Goal: Information Seeking & Learning: Learn about a topic

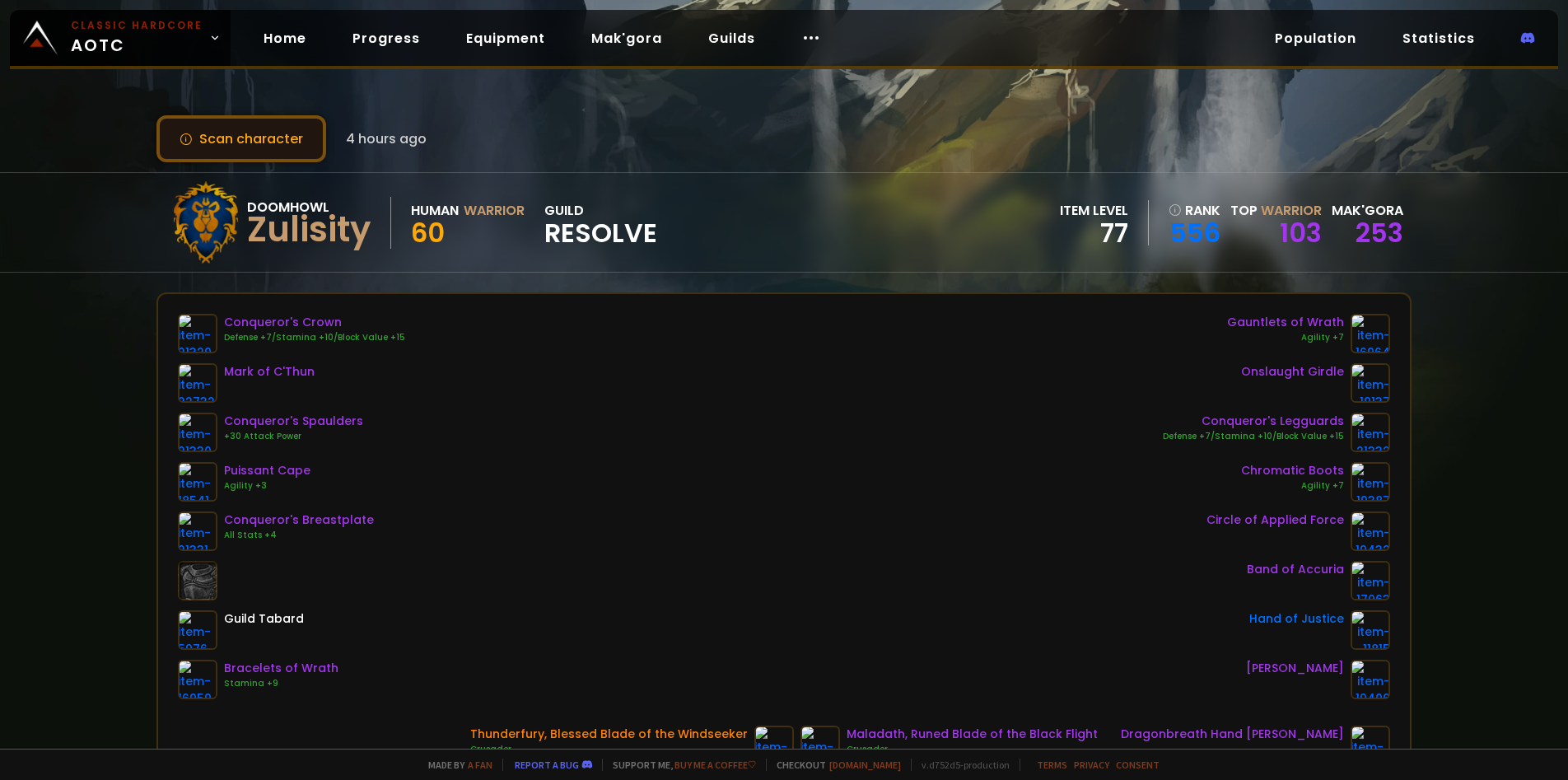
click at [288, 126] on button "Scan character" at bounding box center [241, 138] width 169 height 47
click at [1189, 227] on link "556" at bounding box center [1194, 233] width 52 height 25
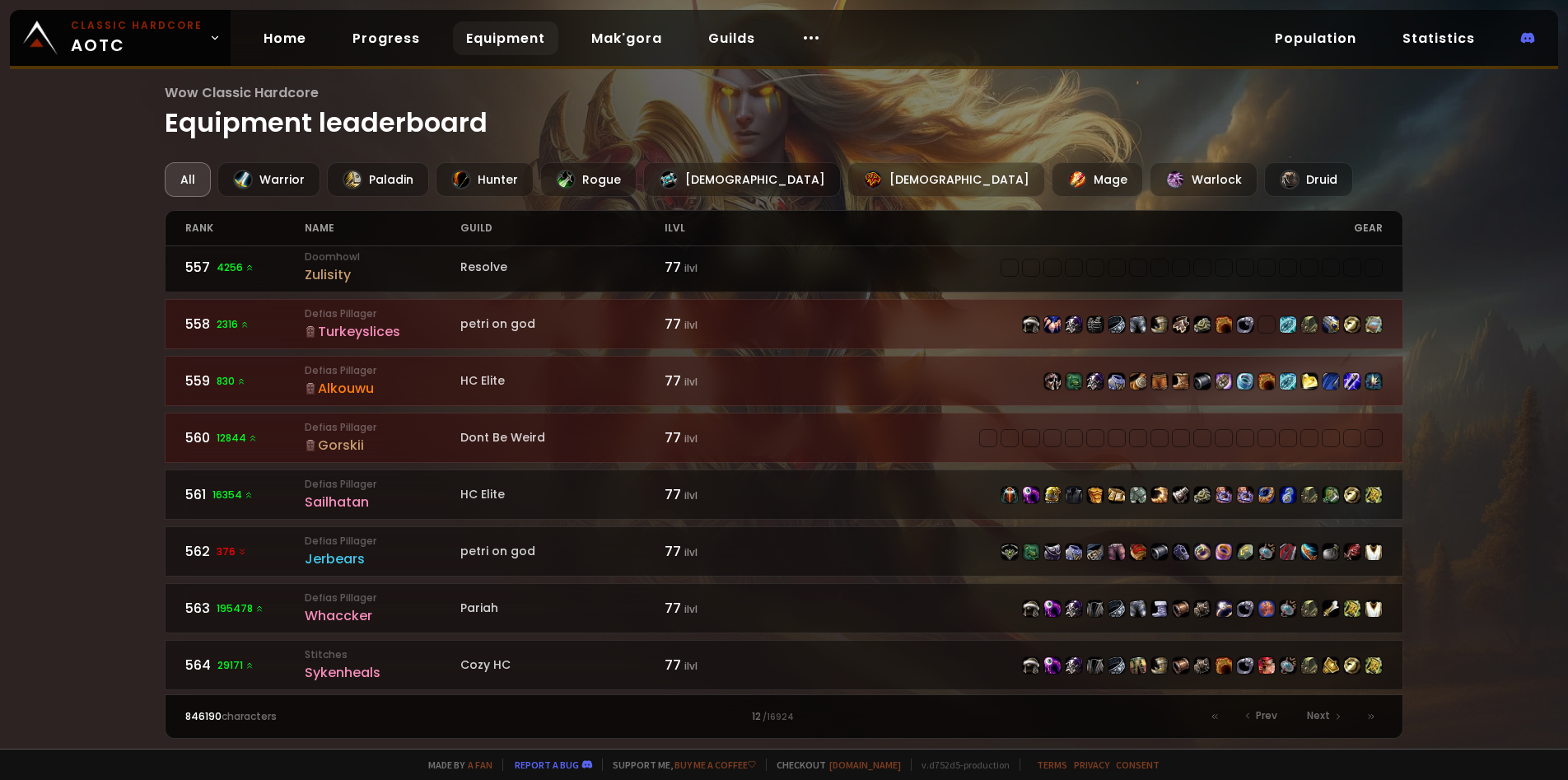
scroll to position [352, 0]
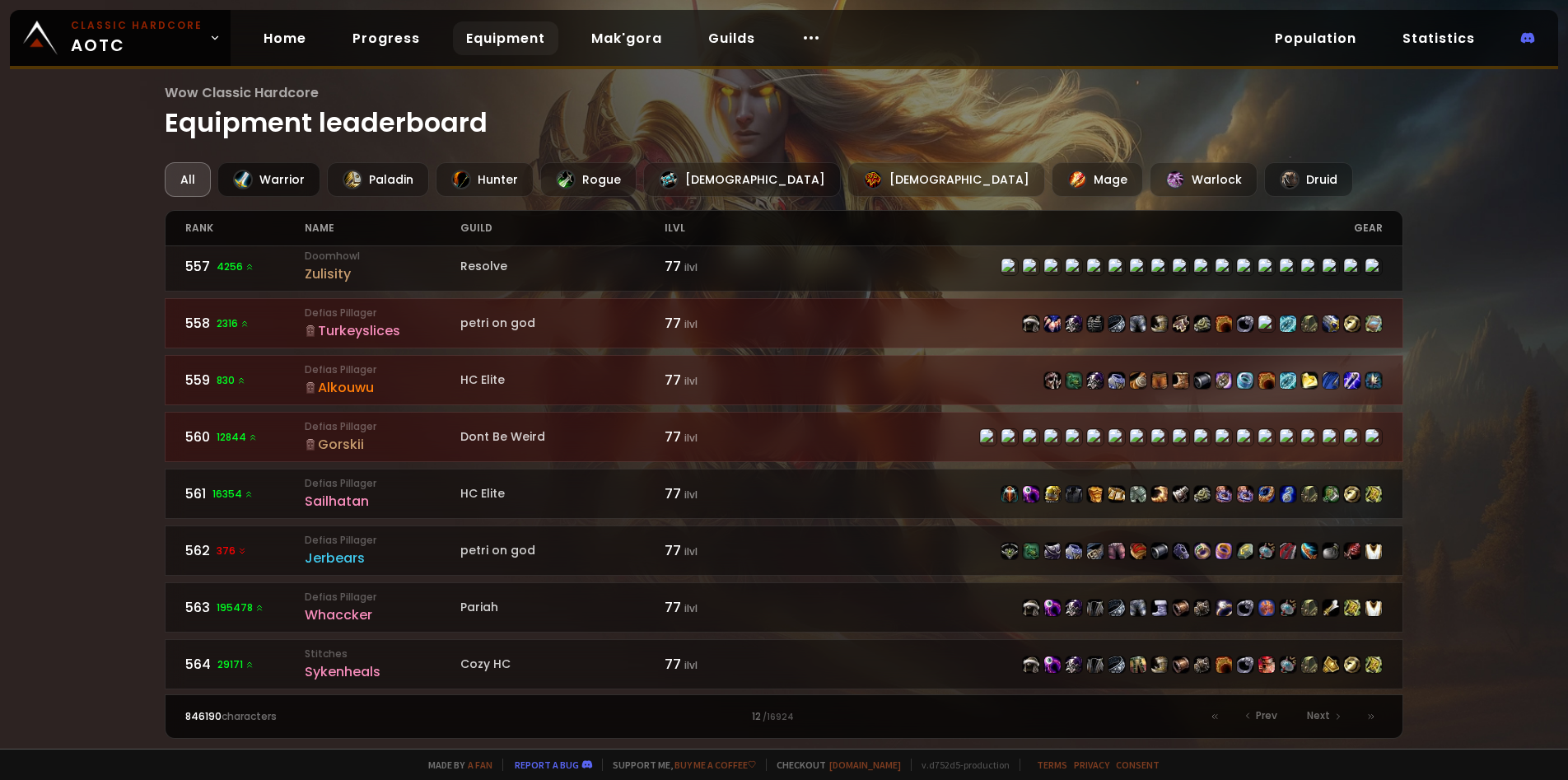
click at [279, 179] on div "Warrior" at bounding box center [269, 180] width 103 height 34
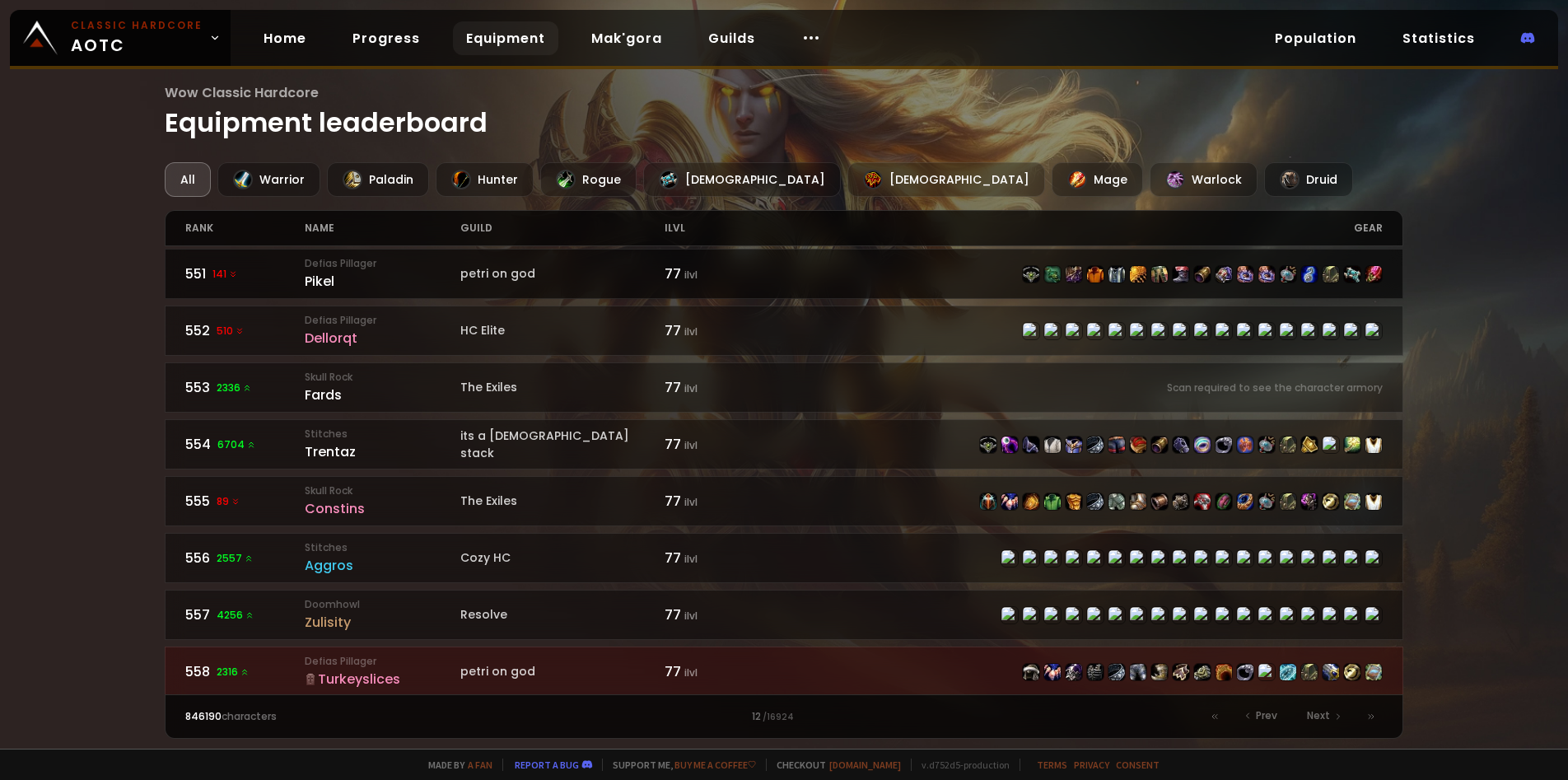
scroll to position [1, 0]
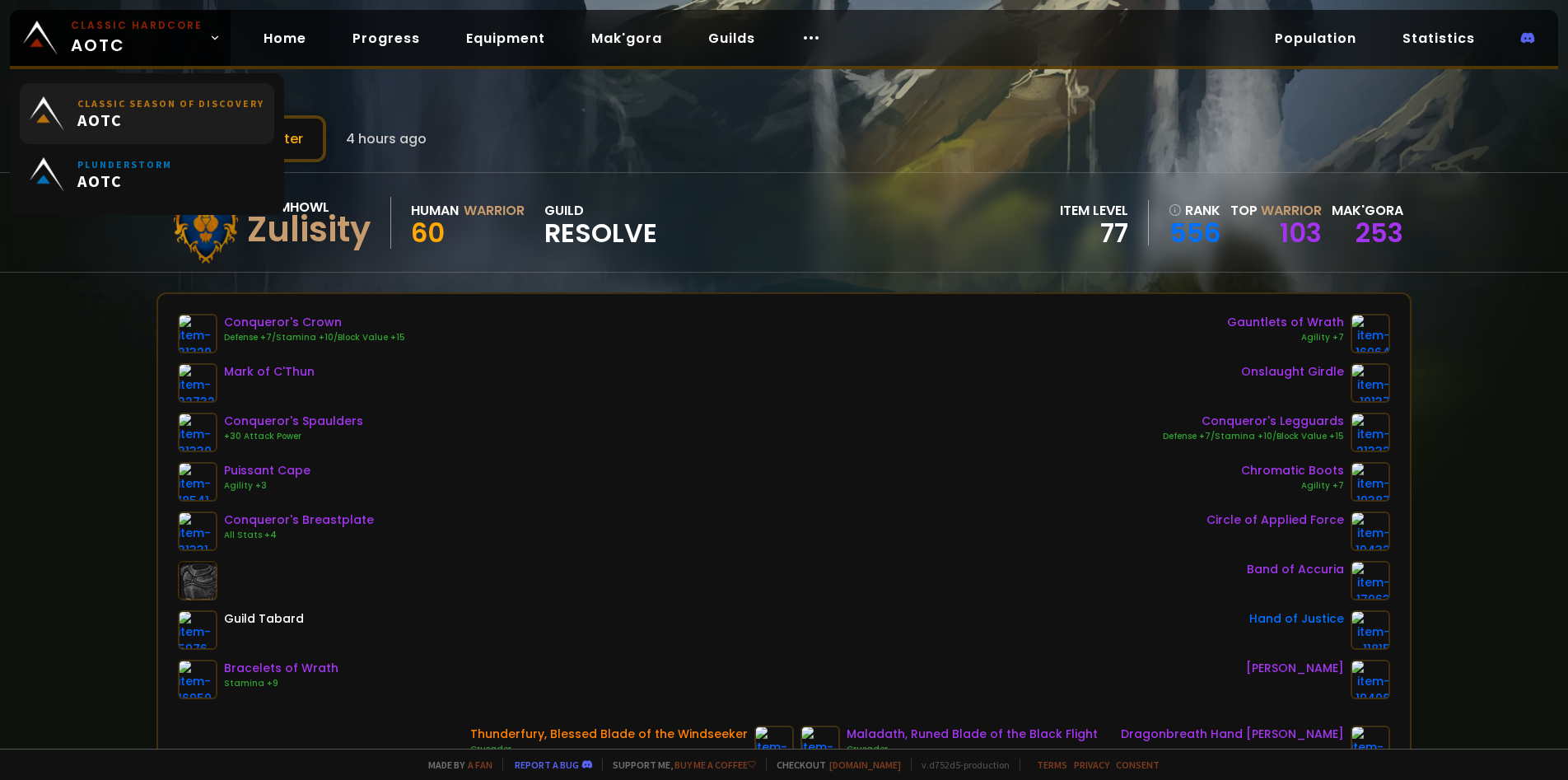
click at [162, 104] on small "Classic Season of Discovery" at bounding box center [171, 103] width 187 height 12
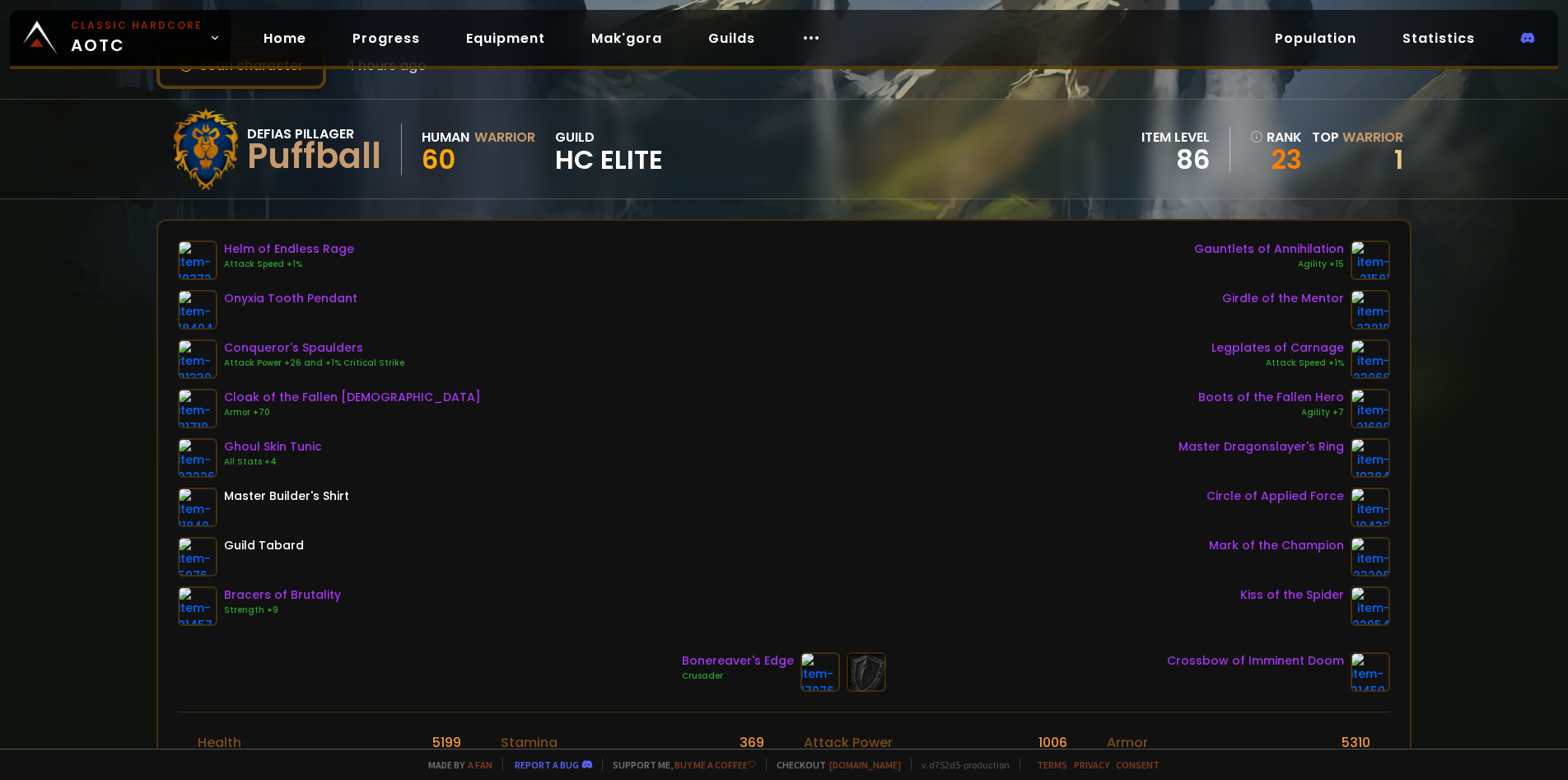
scroll to position [113, 0]
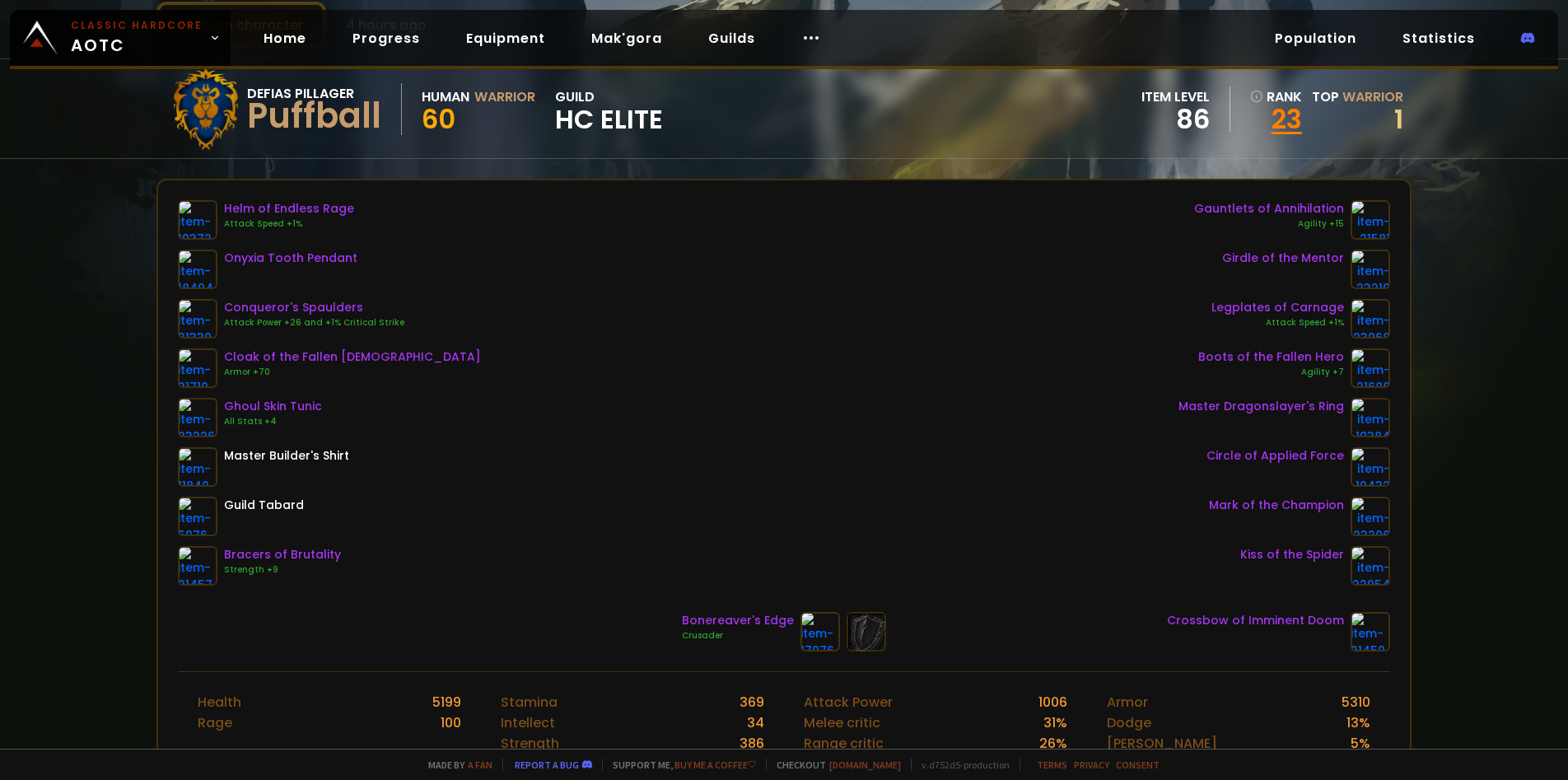
click at [1272, 123] on link "23" at bounding box center [1276, 119] width 52 height 25
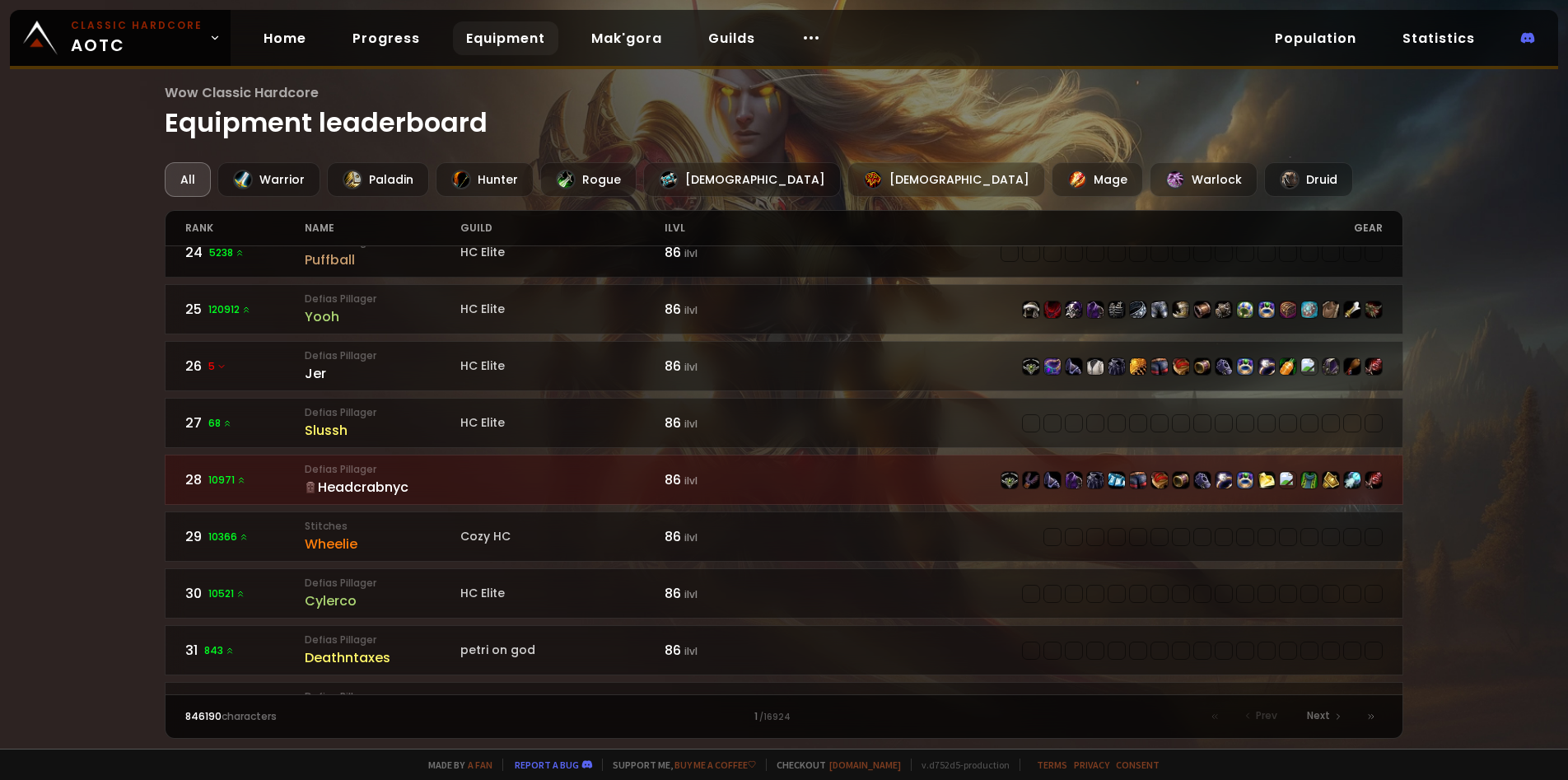
scroll to position [991, 0]
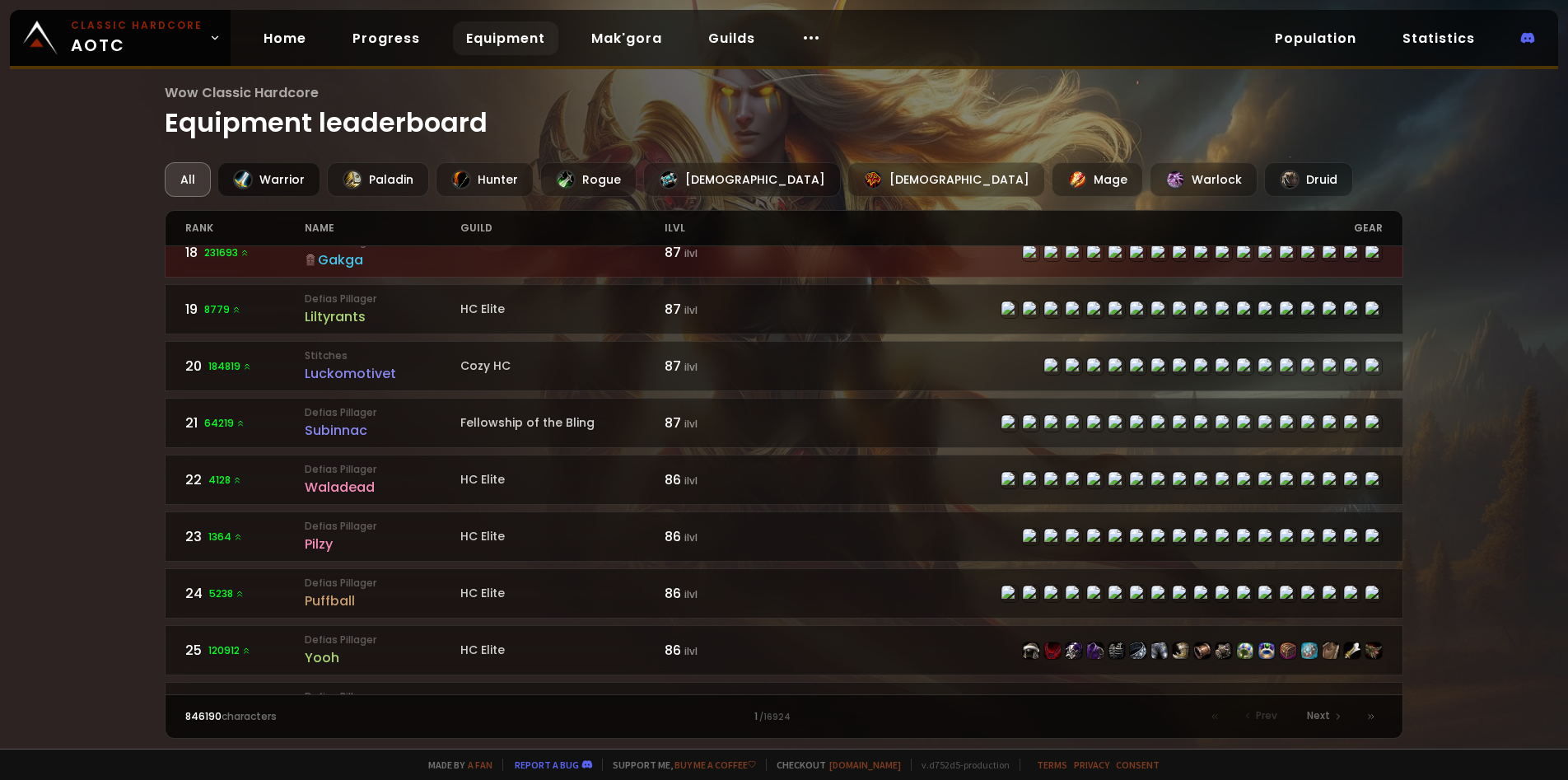
click at [271, 185] on div "Warrior" at bounding box center [269, 180] width 103 height 34
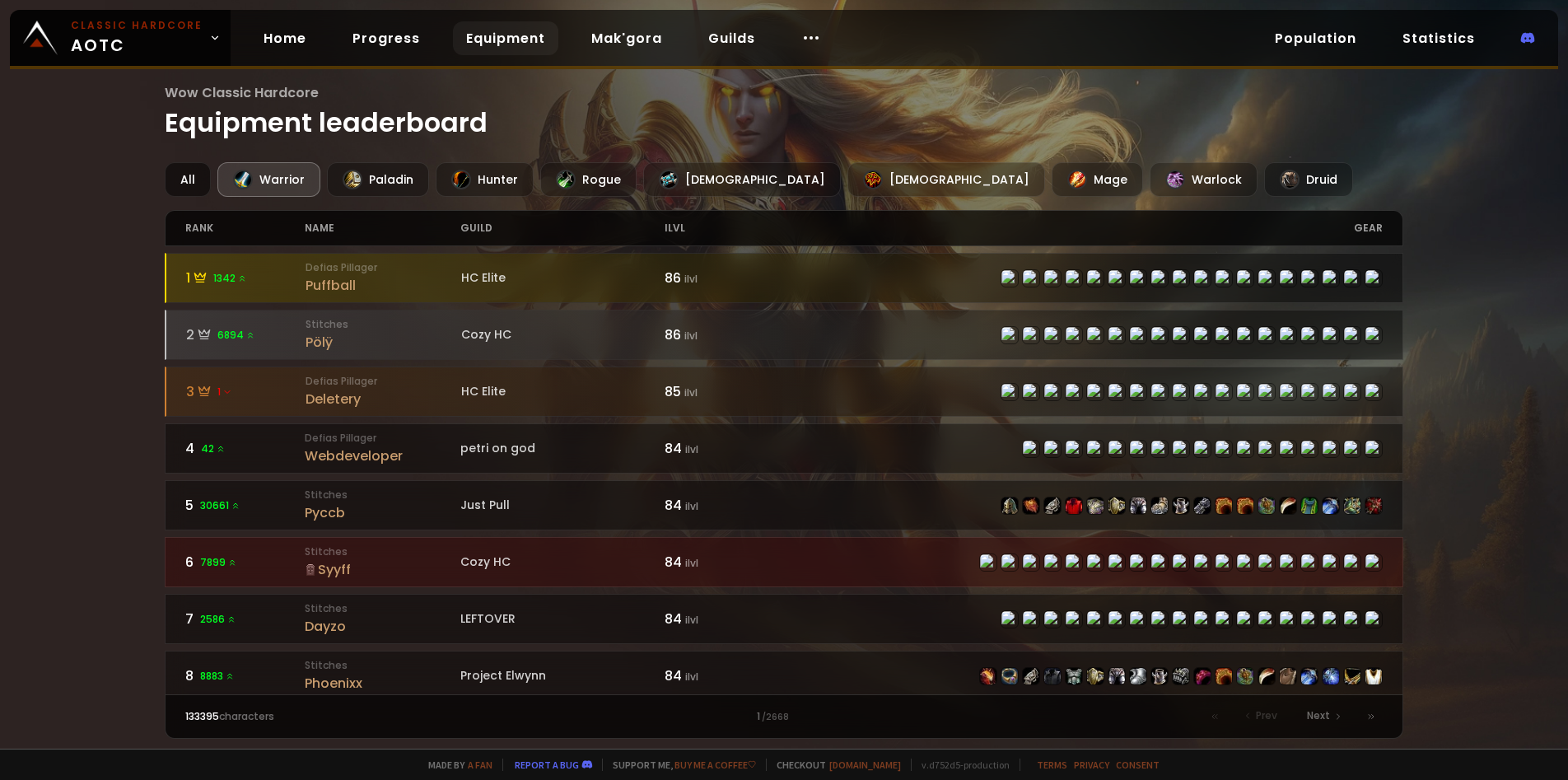
click at [188, 176] on div "All" at bounding box center [188, 180] width 46 height 34
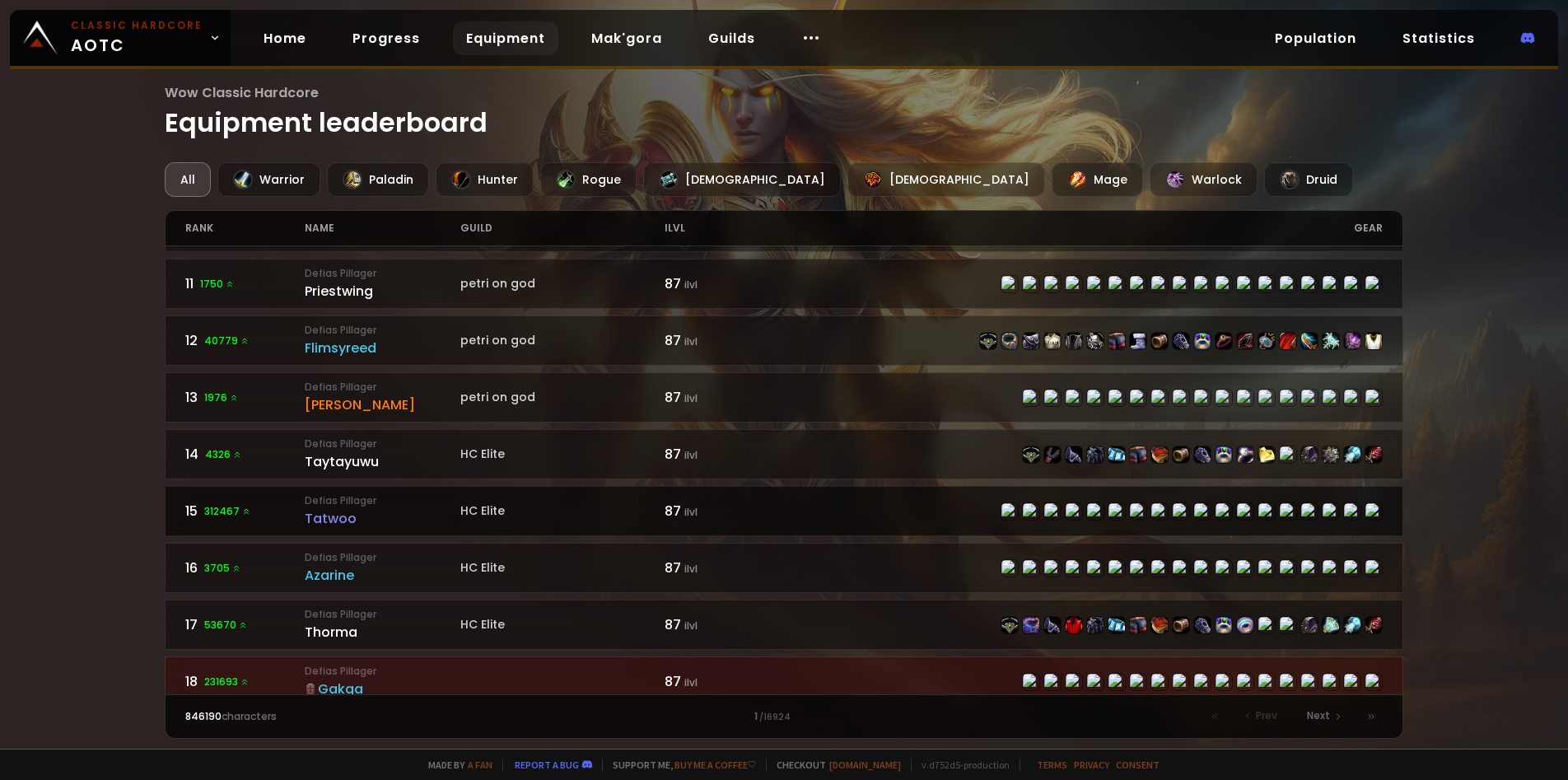
scroll to position [681, 0]
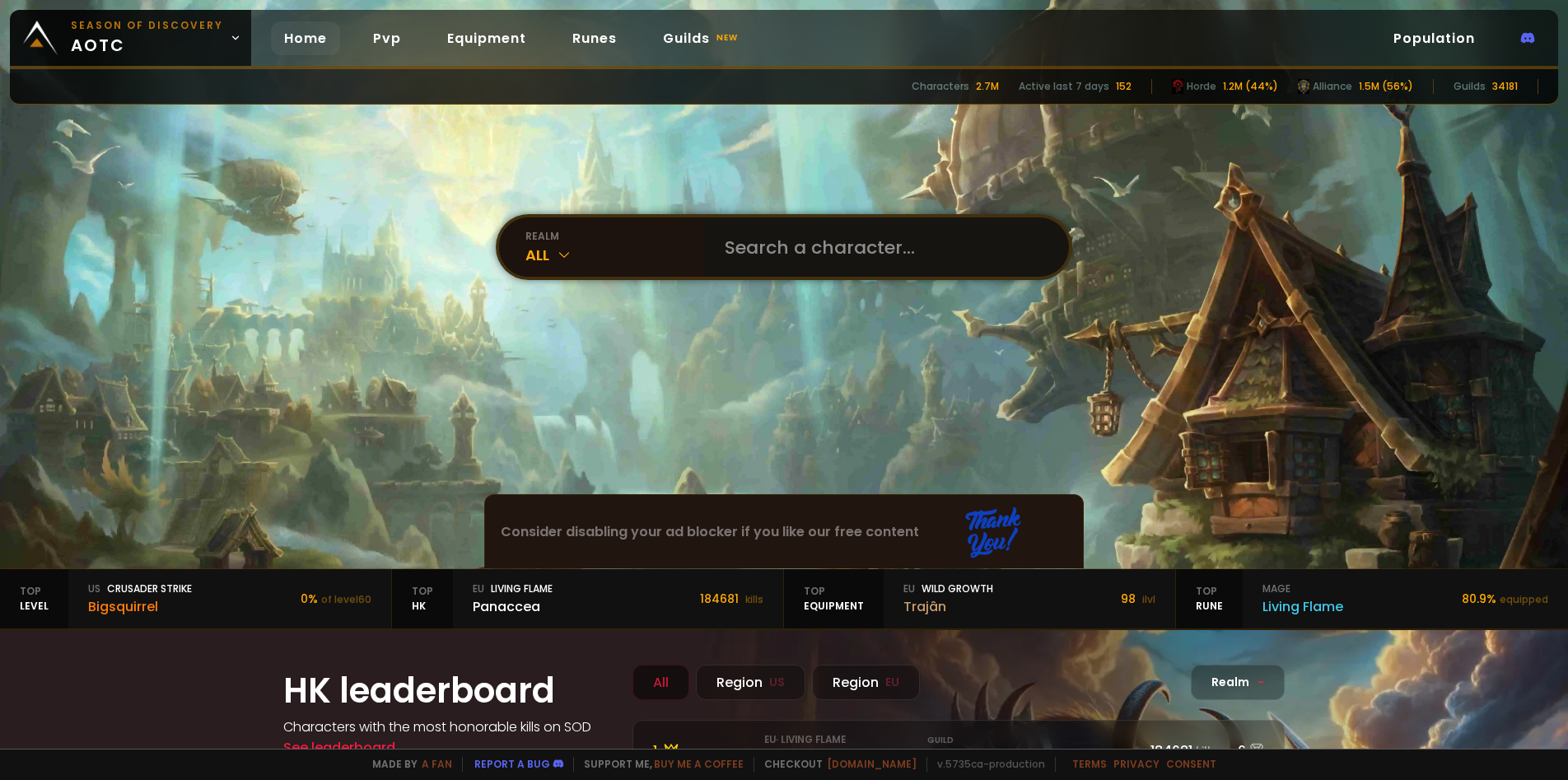
click at [735, 246] on input "text" at bounding box center [882, 247] width 334 height 59
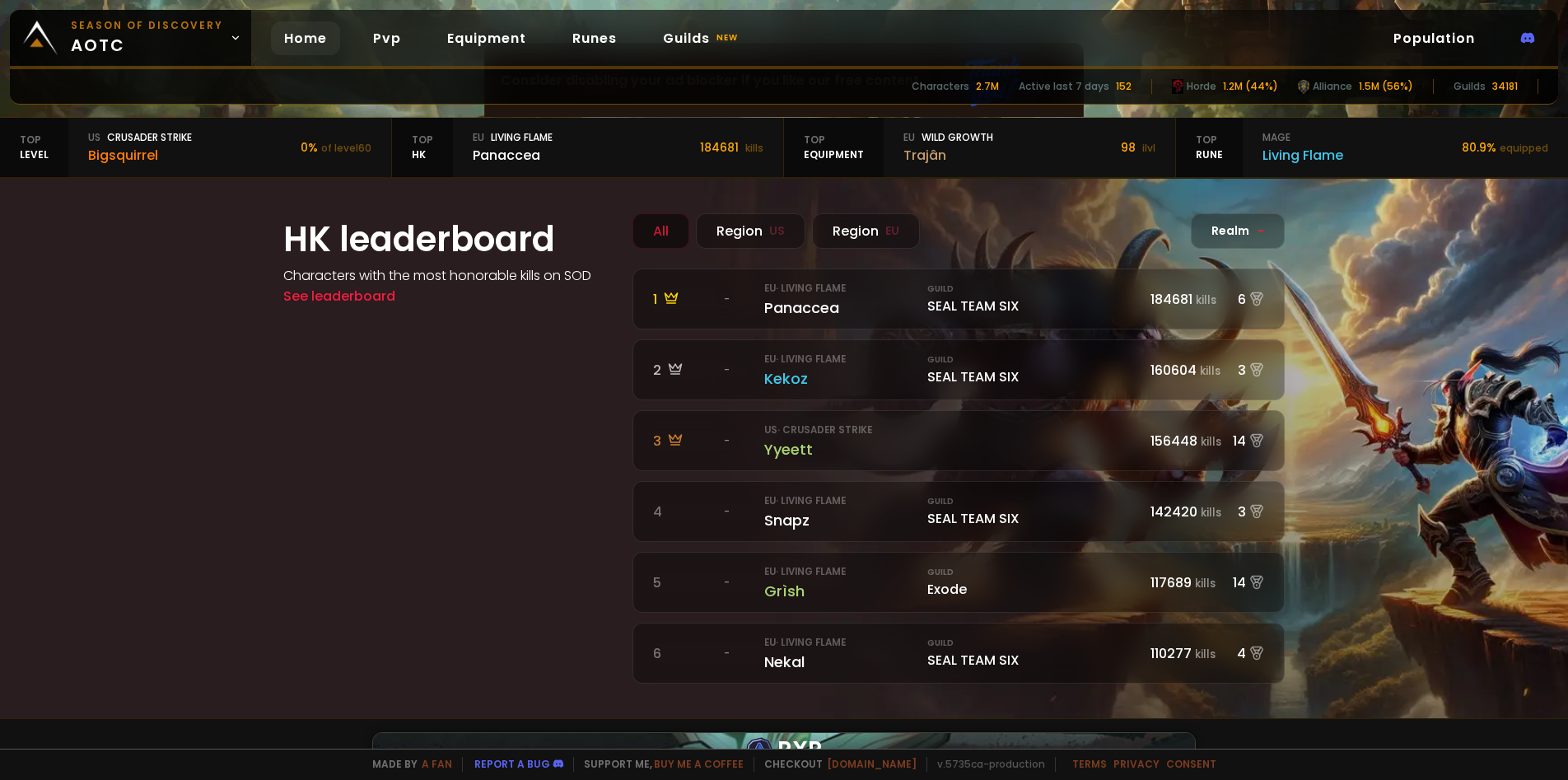
scroll to position [454, 0]
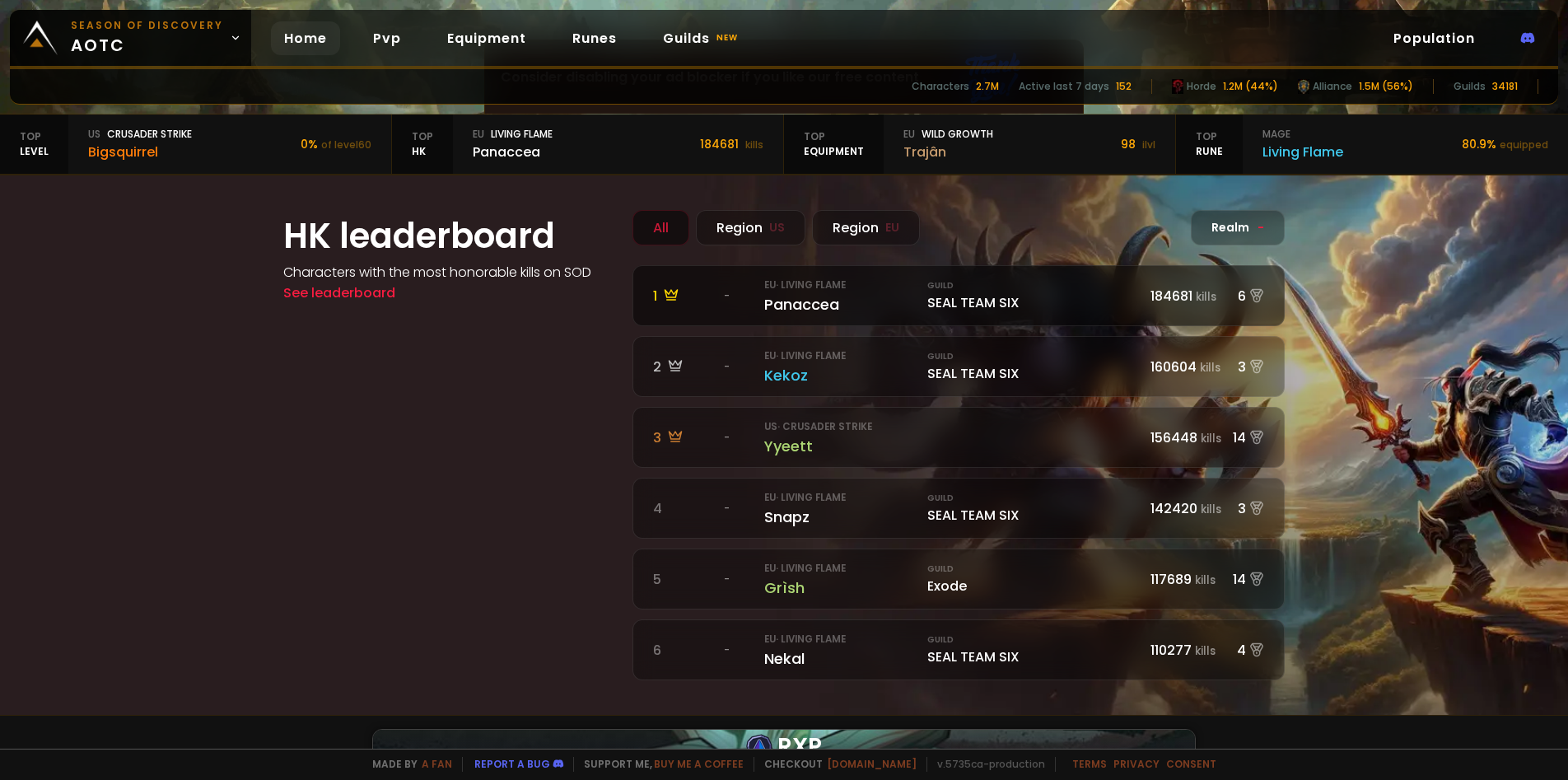
click at [820, 309] on div "Panaccea" at bounding box center [840, 304] width 153 height 22
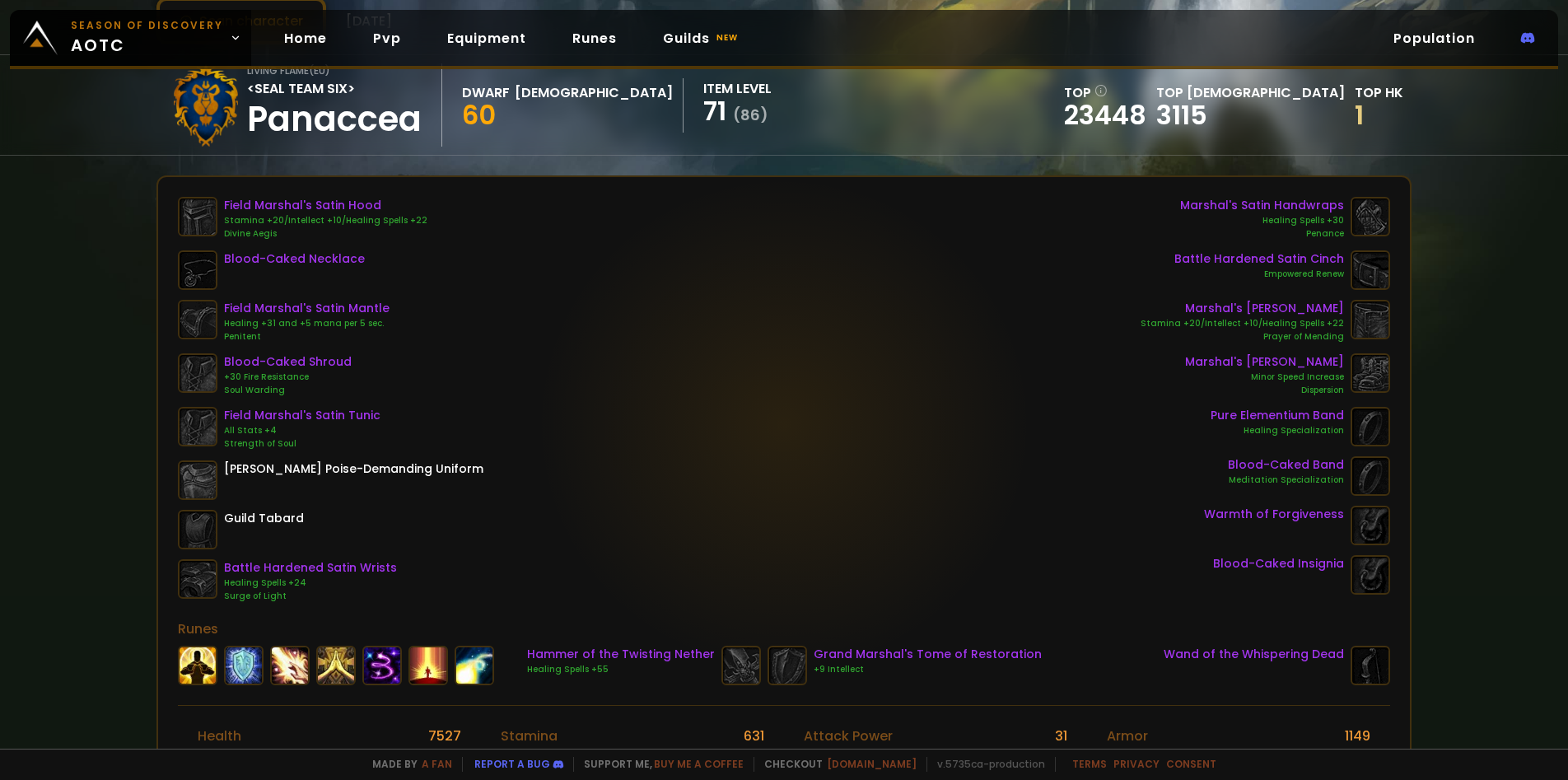
scroll to position [227, 0]
